Goal: Task Accomplishment & Management: Manage account settings

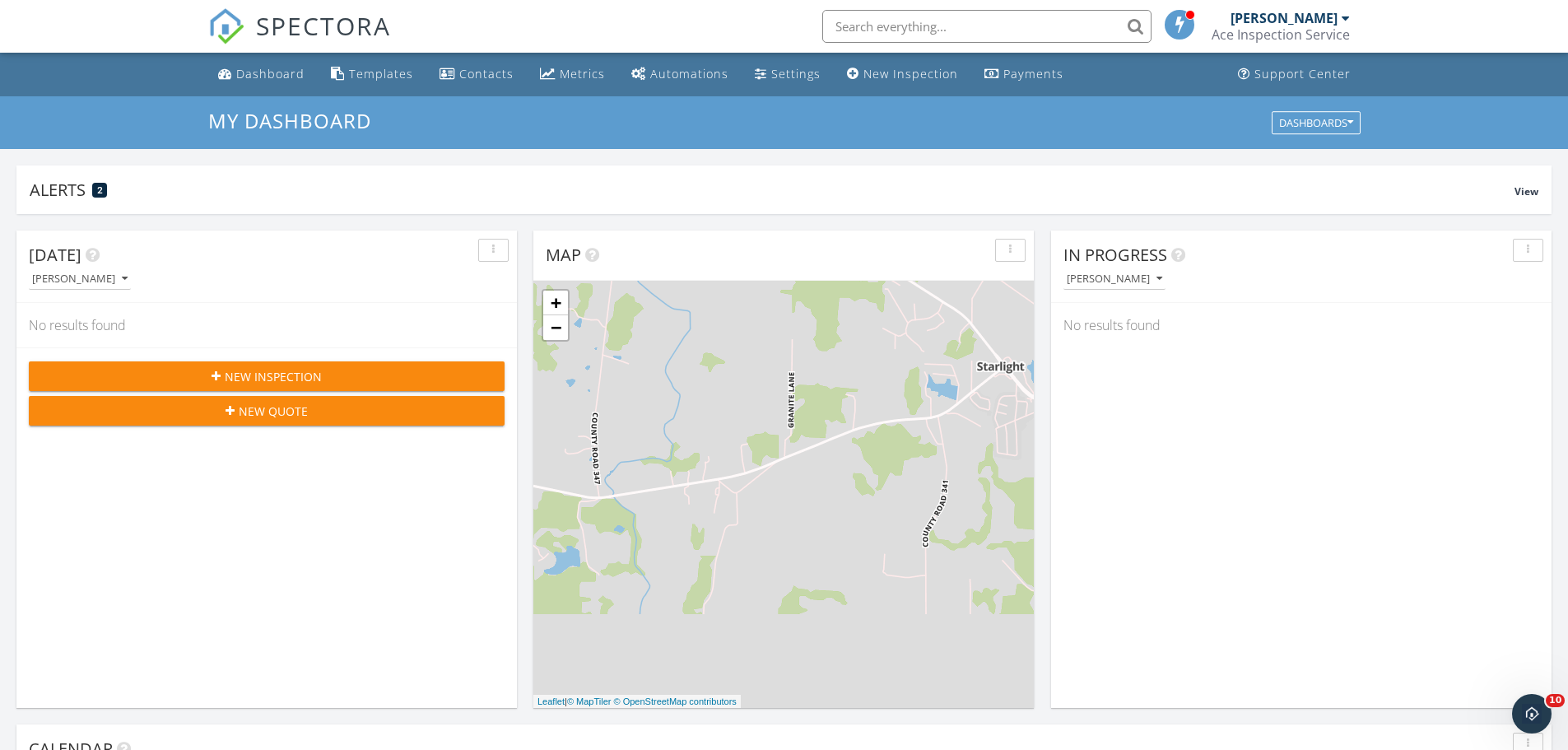
scroll to position [1525, 1594]
click at [278, 17] on span "SPECTORA" at bounding box center [324, 25] width 135 height 35
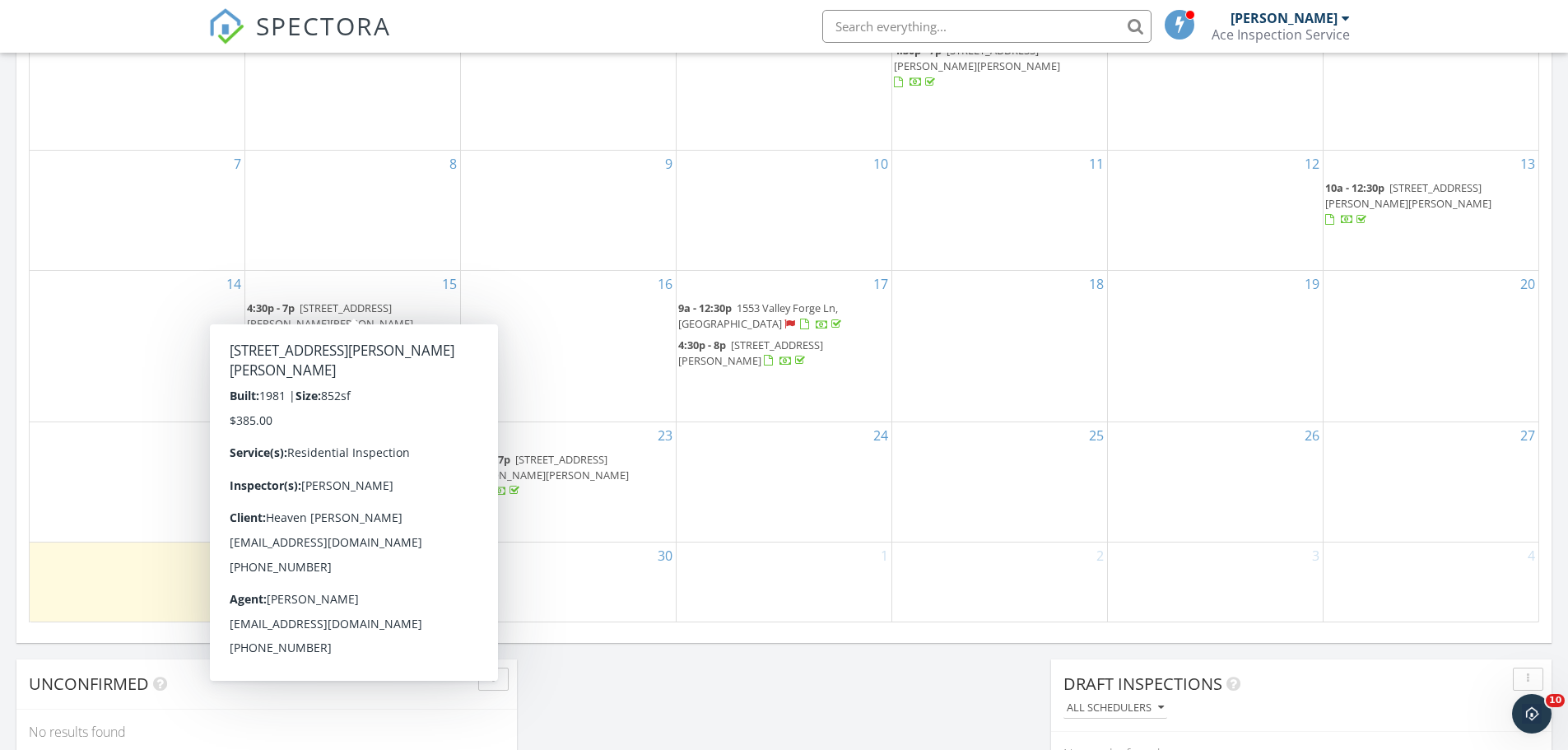
scroll to position [906, 0]
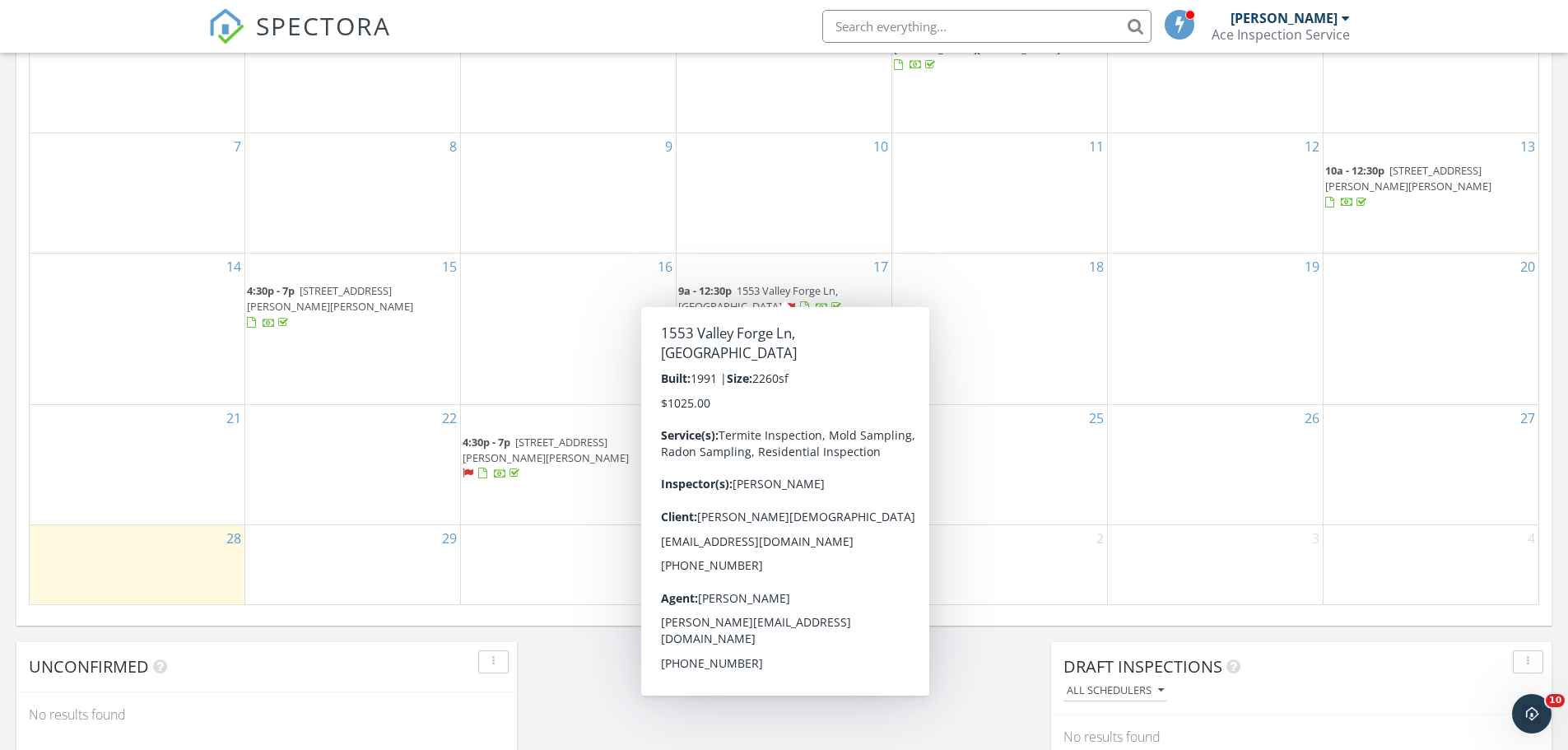
click at [780, 283] on span "1553 Valley Forge Ln, Cape Girardeau 63701" at bounding box center [758, 298] width 160 height 30
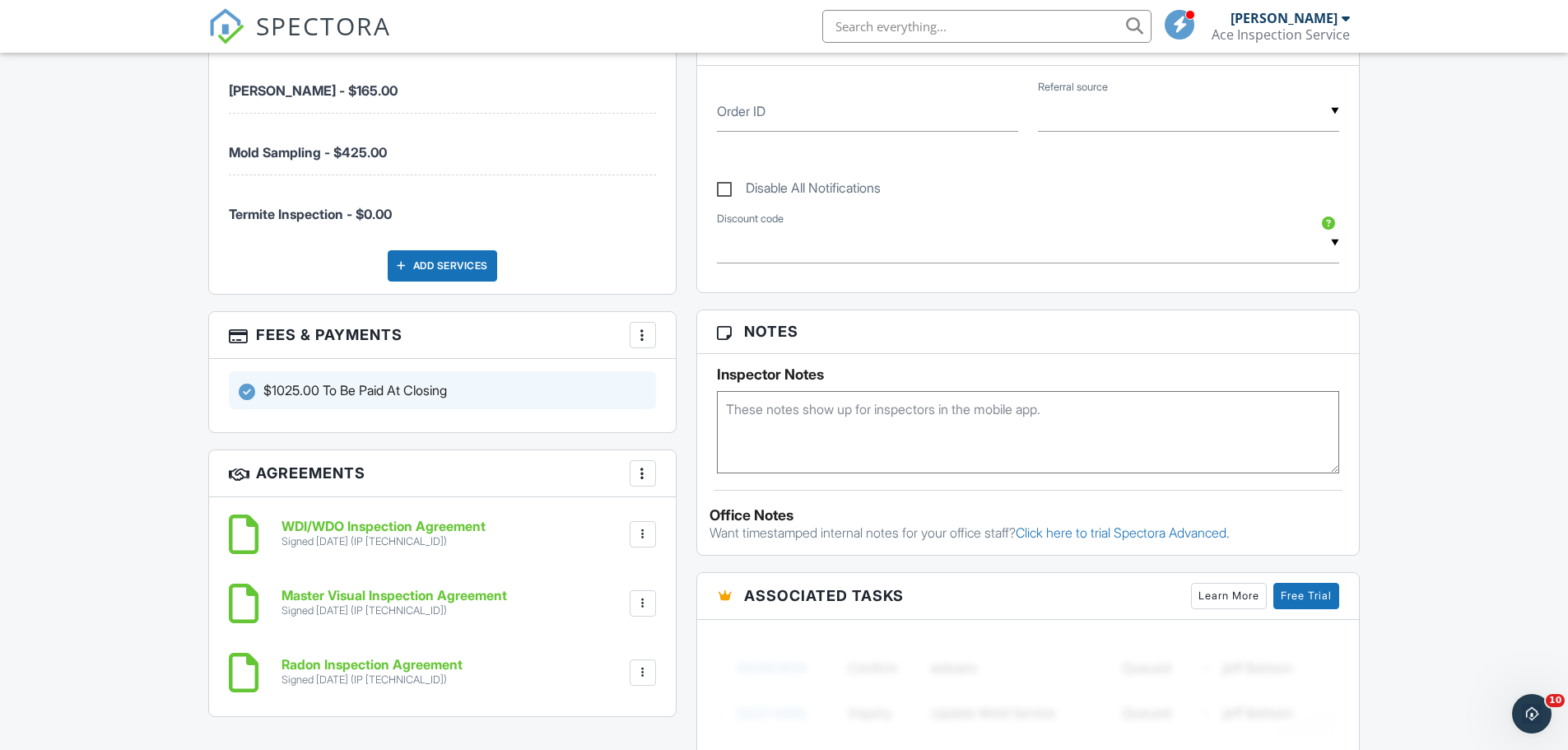
scroll to position [494, 0]
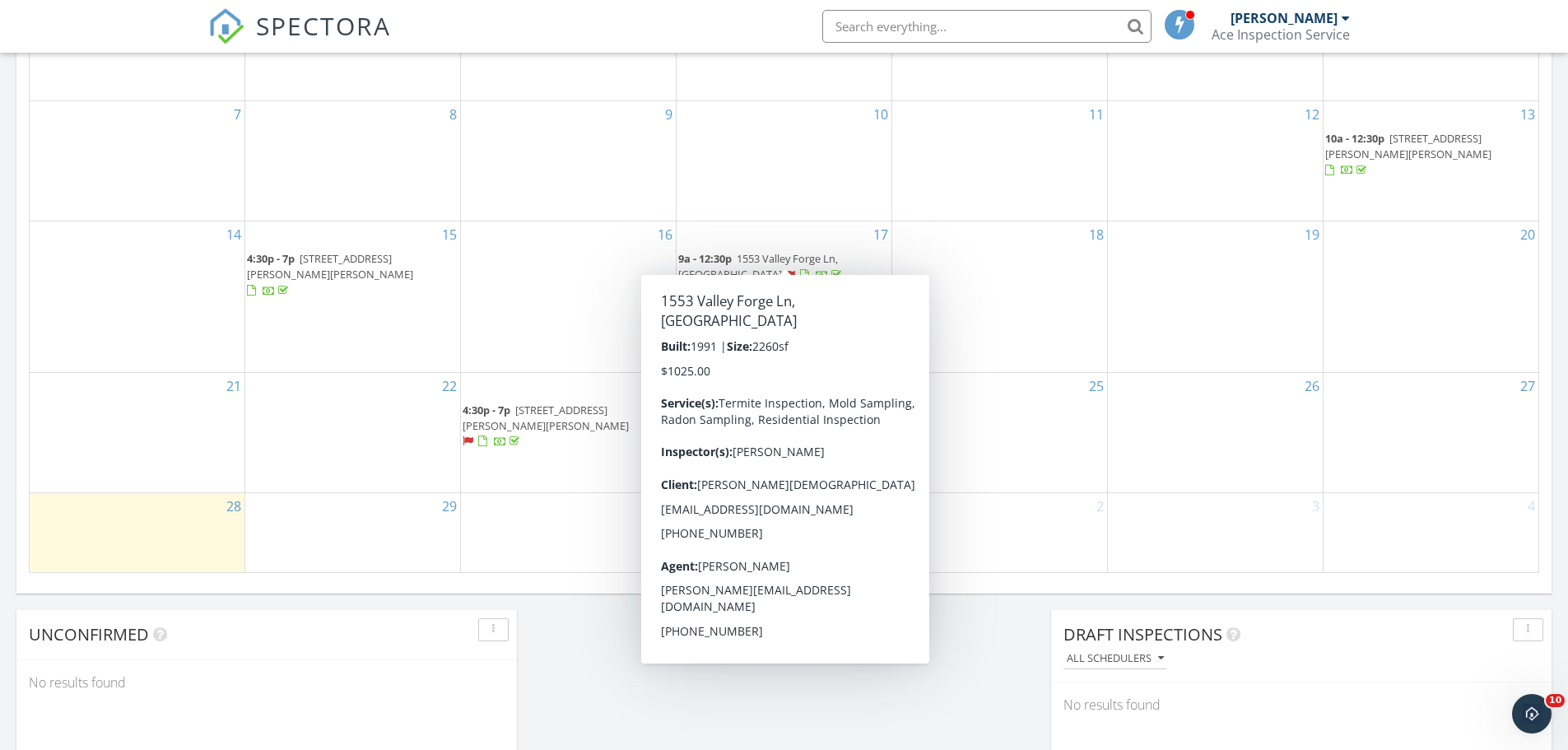
click at [839, 251] on span "1553 Valley Forge Ln, Cape Girardeau 63701" at bounding box center [758, 266] width 160 height 30
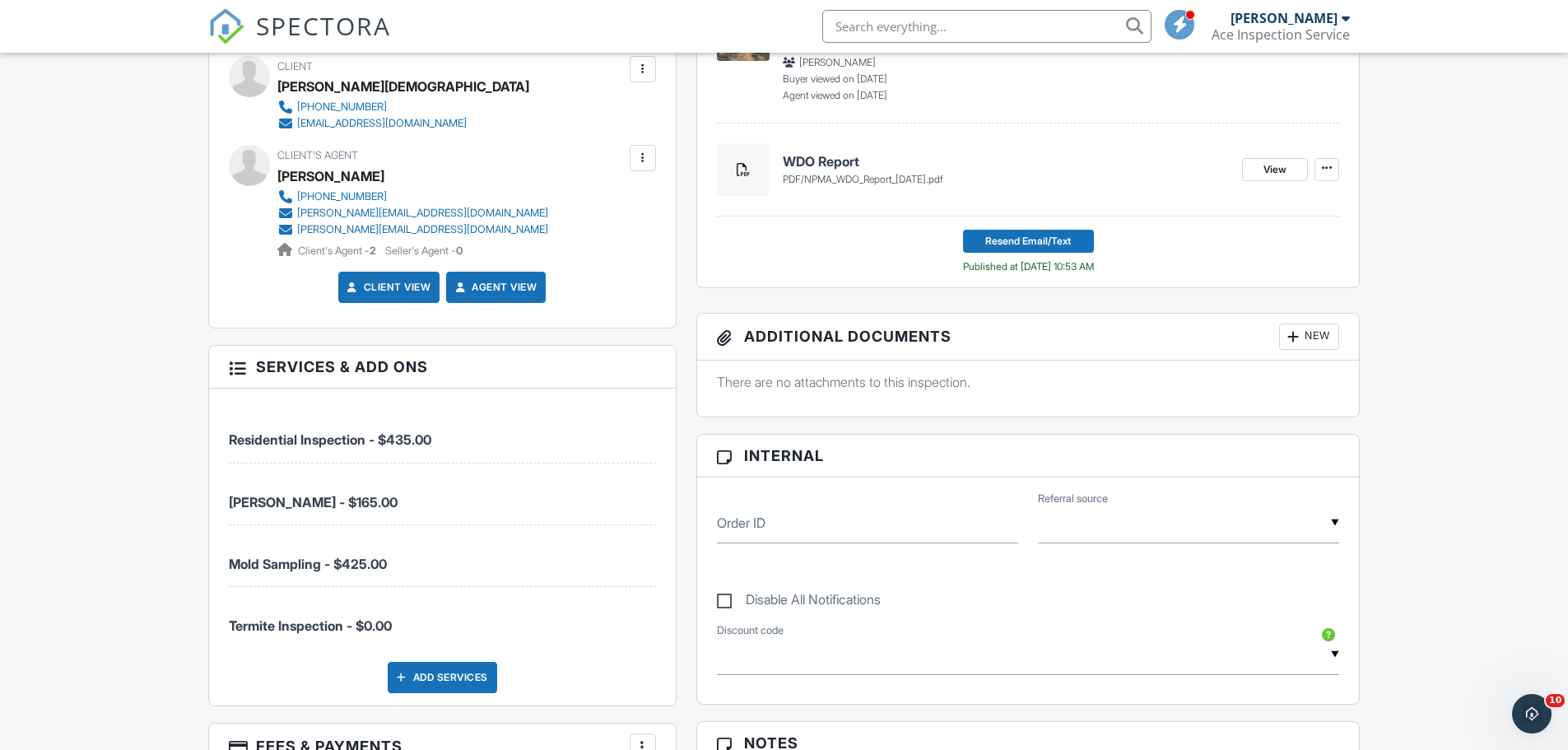
scroll to position [330, 0]
